Goal: Use online tool/utility: Utilize a website feature to perform a specific function

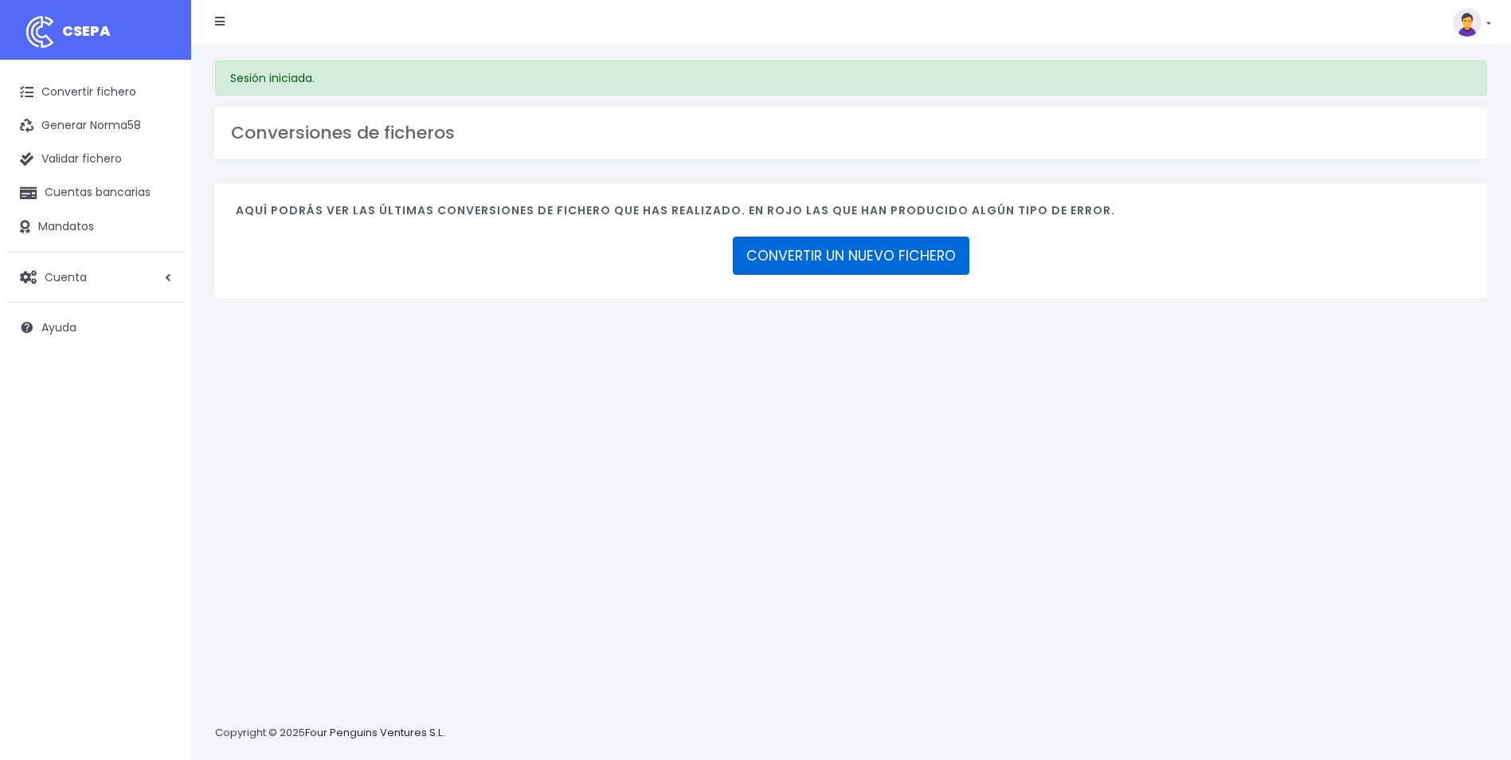
click at [862, 254] on link "CONVERTIR UN NUEVO FICHERO" at bounding box center [851, 256] width 237 height 38
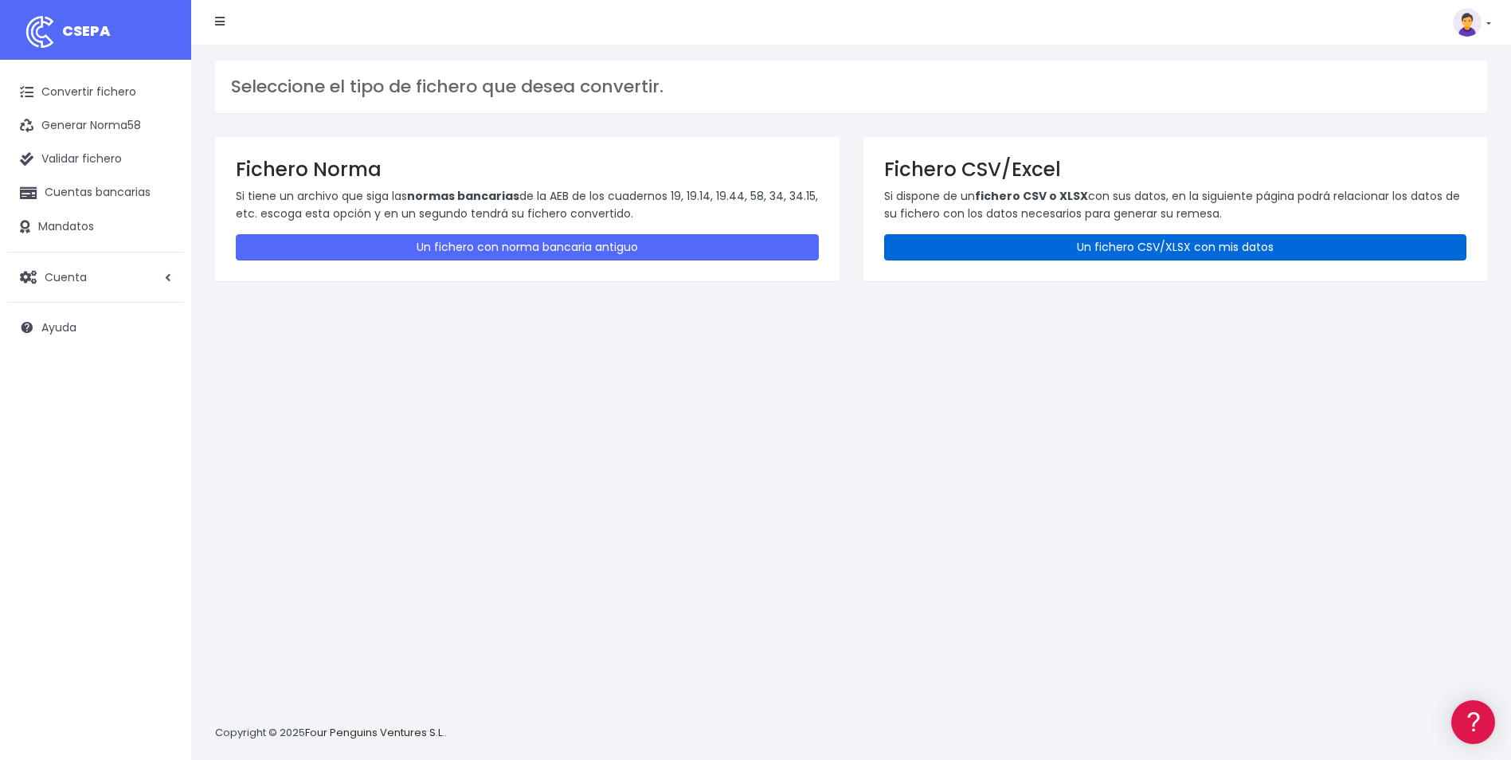
click at [1120, 253] on link "Un fichero CSV/XLSX con mis datos" at bounding box center [1175, 247] width 583 height 26
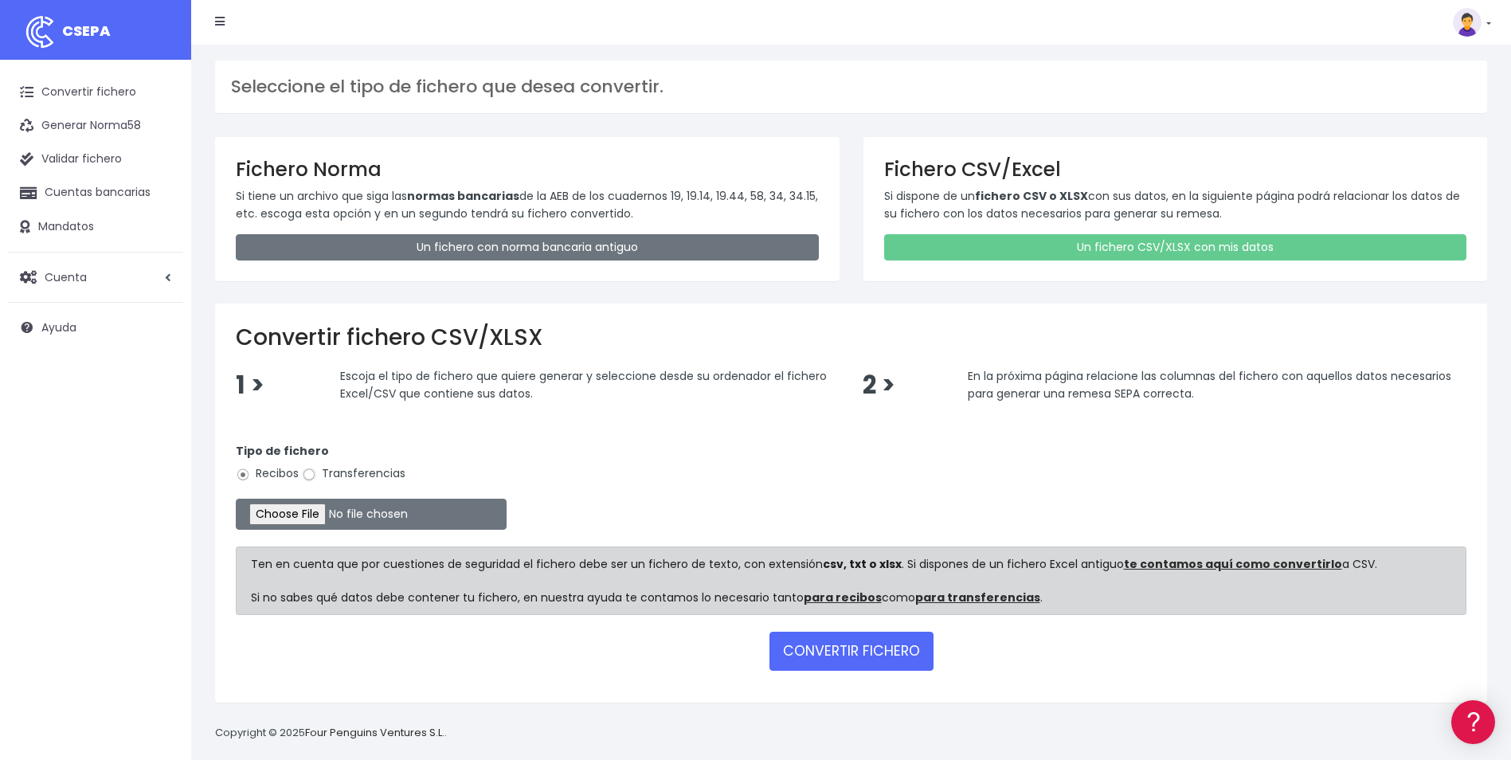
click at [309, 478] on input "Transferencias" at bounding box center [309, 474] width 14 height 14
radio input "true"
click at [295, 514] on input "file" at bounding box center [371, 513] width 271 height 31
type input "C:\fakepath\Copia de REMESA_LIQUIDACION_LILIANA_092025.csv"
click at [859, 655] on button "CONVERTIR FICHERO" at bounding box center [851, 650] width 164 height 38
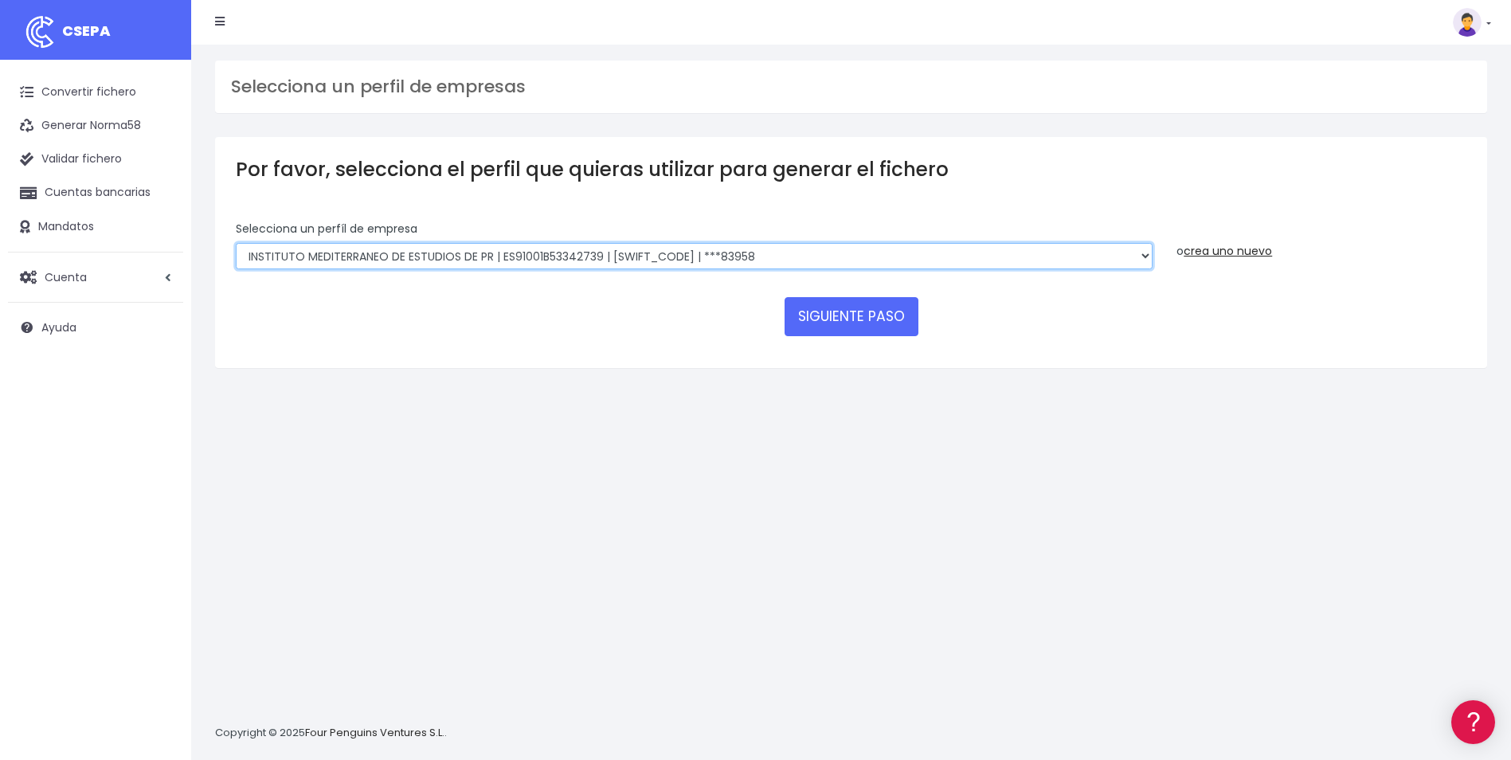
click at [1143, 261] on select "INSTITUTO MEDITERRANEO DE ESTUDIOS DE PR | ES91001B53342739 | [SWIFT_CODE] | **…" at bounding box center [694, 256] width 917 height 27
select select "2478"
click at [236, 243] on select "INSTITUTO MEDITERRANEO DE ESTUDIOS DE PR | ES91001B53342739 | [SWIFT_CODE] | **…" at bounding box center [694, 256] width 917 height 27
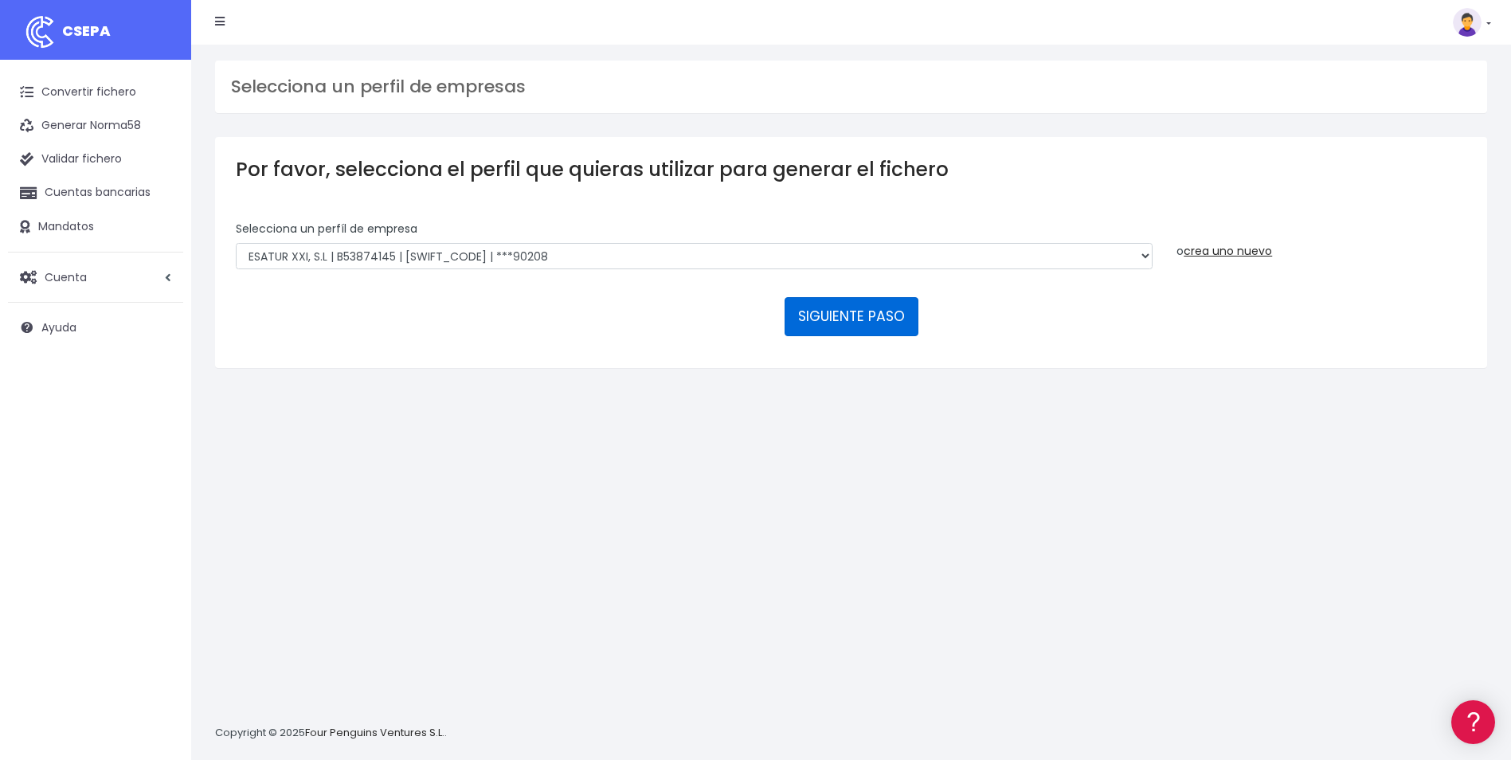
click at [880, 324] on button "SIGUIENTE PASO" at bounding box center [851, 316] width 134 height 38
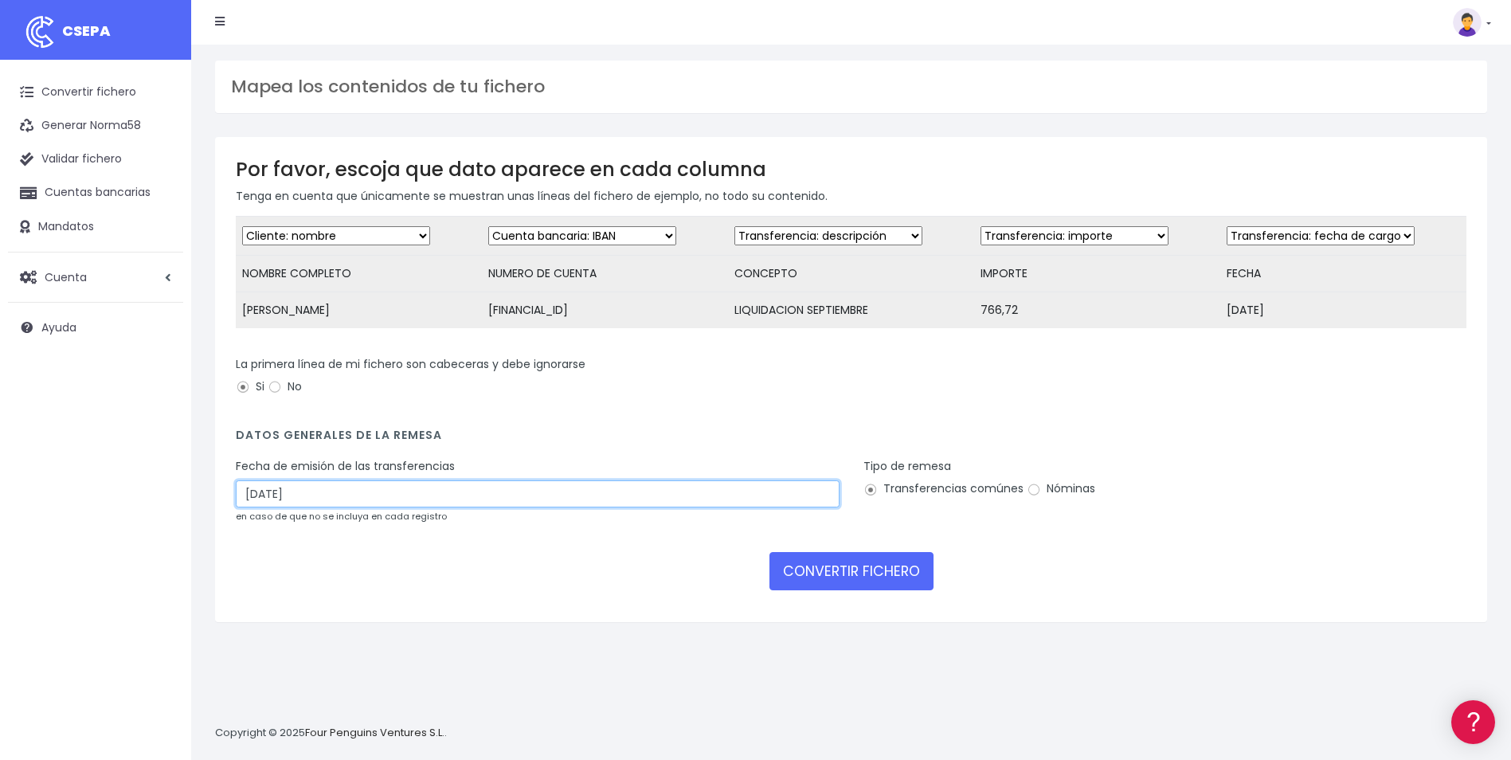
click at [530, 505] on input "24/09/2025" at bounding box center [538, 493] width 604 height 27
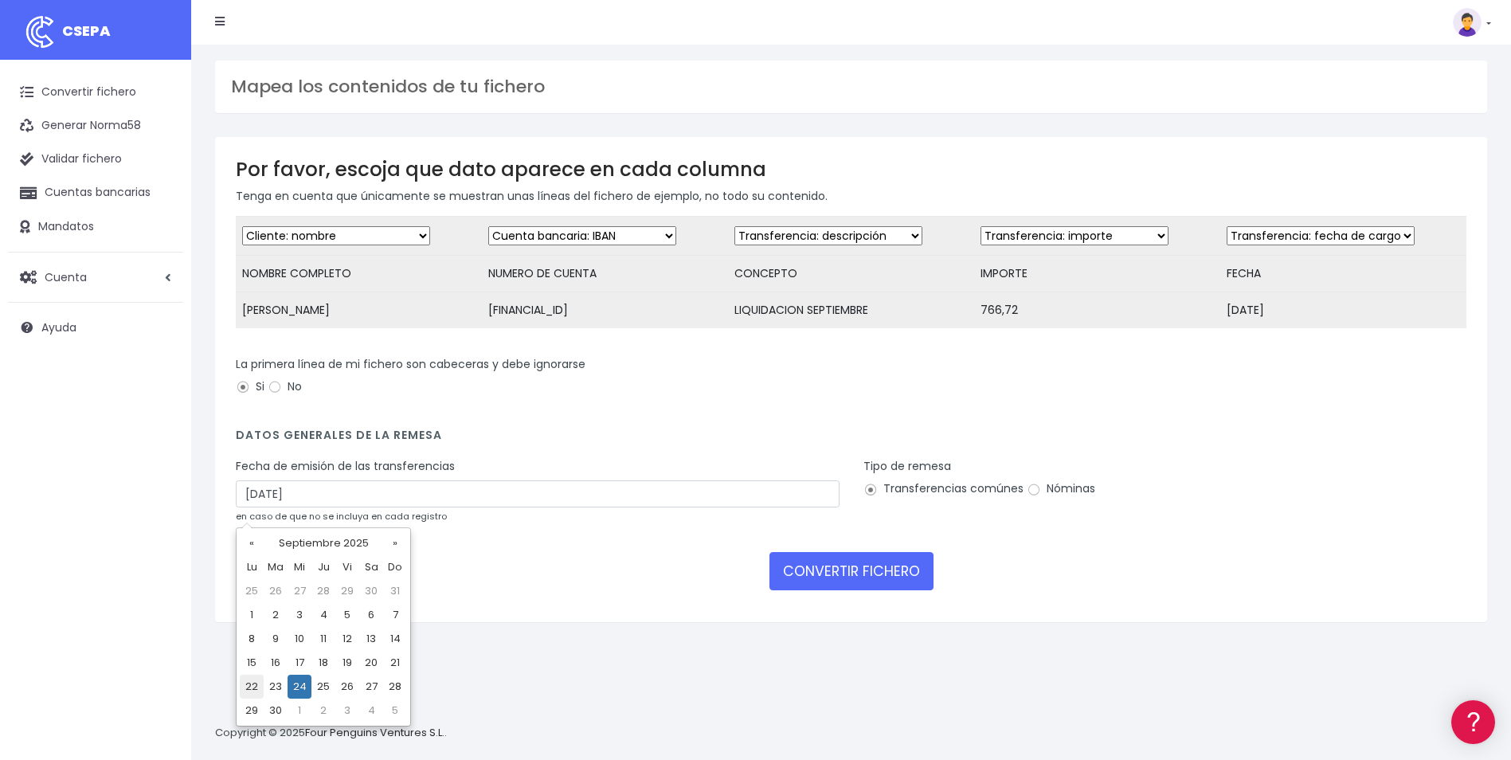
click at [251, 691] on td "22" at bounding box center [252, 686] width 24 height 24
type input "22/09/2025"
click at [1030, 497] on input "Nóminas" at bounding box center [1033, 490] width 14 height 14
radio input "true"
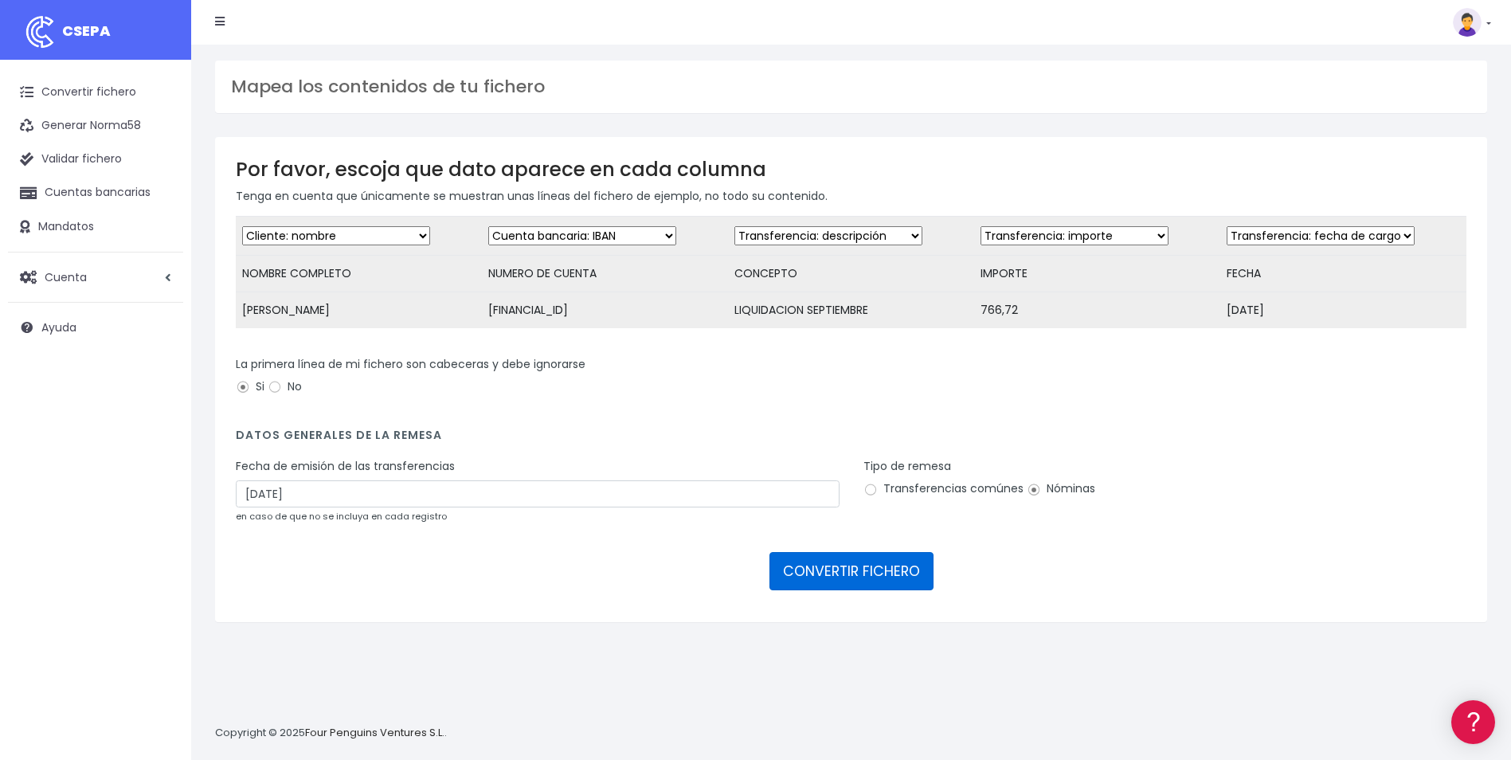
click at [839, 588] on button "CONVERTIR FICHERO" at bounding box center [851, 571] width 164 height 38
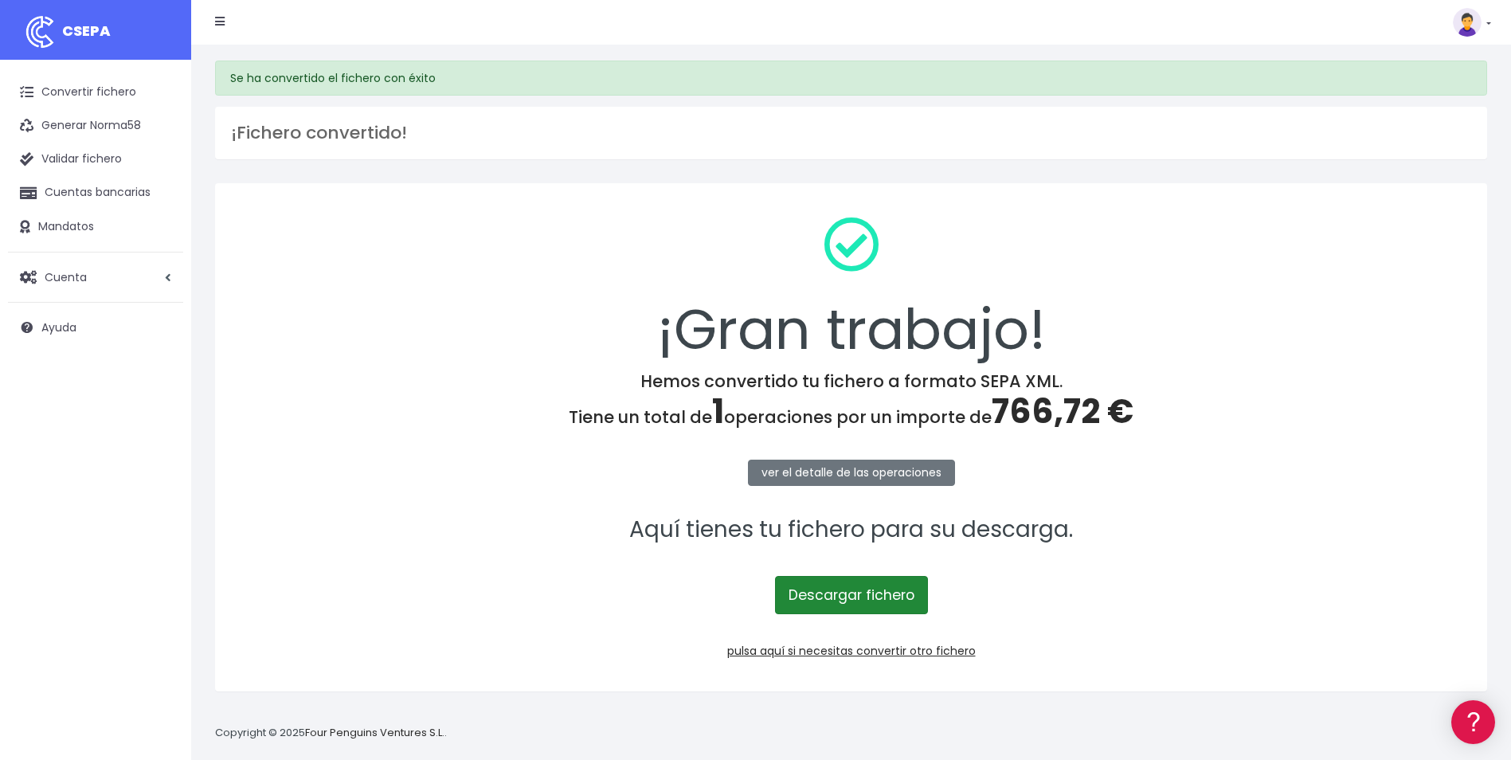
click at [858, 611] on link "Descargar fichero" at bounding box center [851, 595] width 153 height 38
